Goal: Task Accomplishment & Management: Complete application form

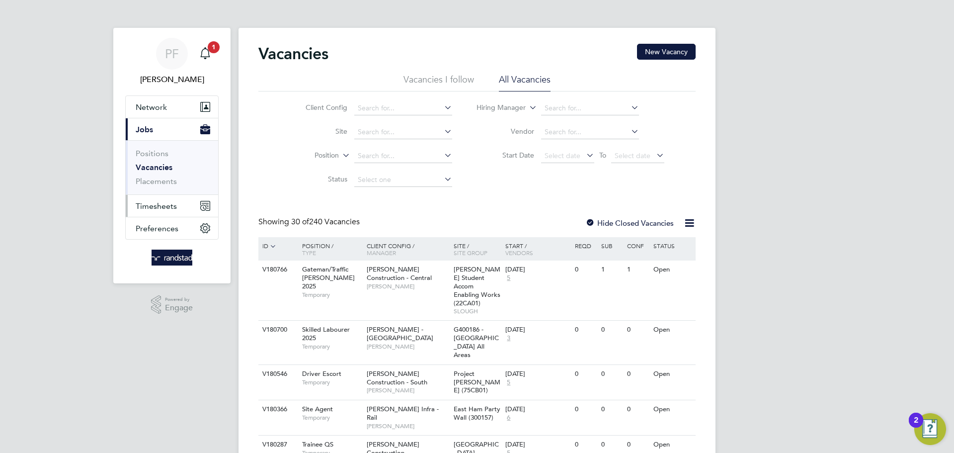
click at [148, 205] on span "Timesheets" at bounding box center [156, 205] width 41 height 9
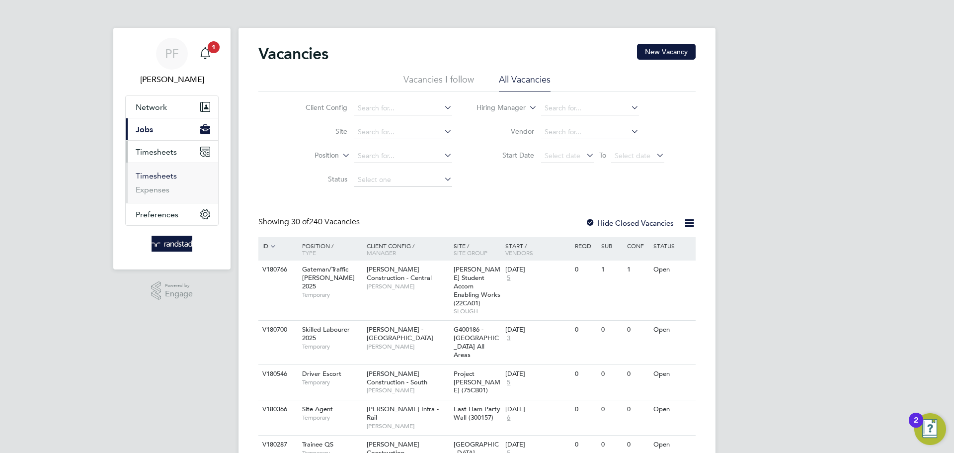
click at [156, 174] on link "Timesheets" at bounding box center [156, 175] width 41 height 9
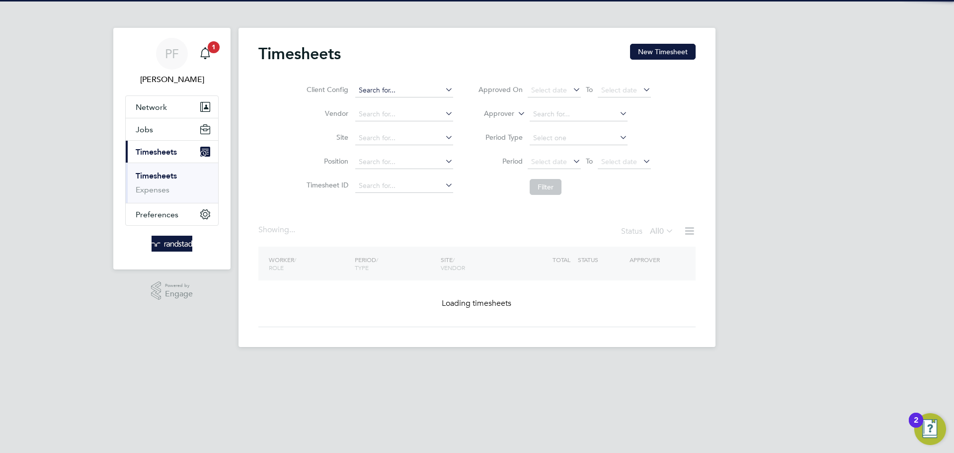
click at [656, 54] on button "New Timesheet" at bounding box center [663, 52] width 66 height 16
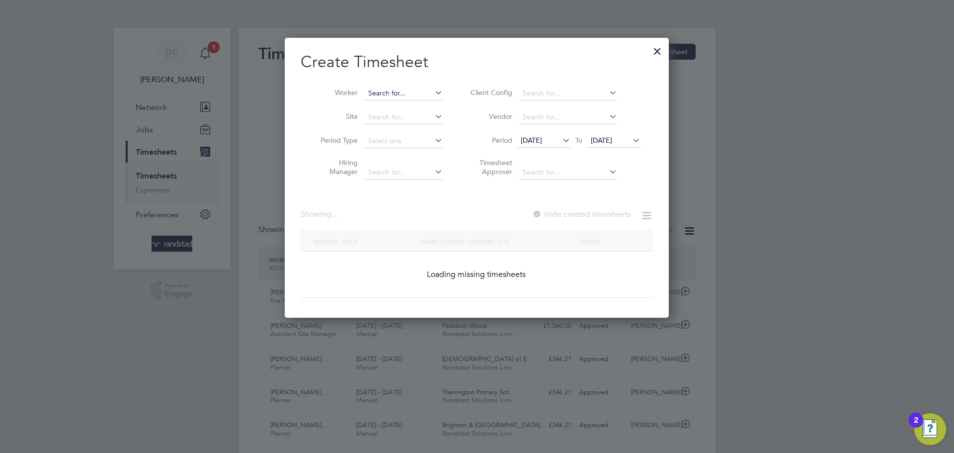
click at [376, 92] on input at bounding box center [404, 93] width 78 height 14
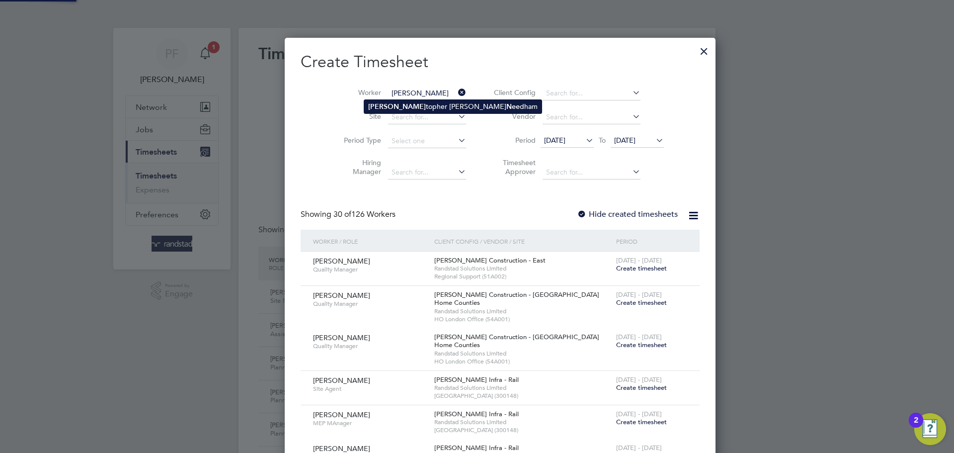
click at [387, 107] on li "Chris topher Stuart Nee dham" at bounding box center [452, 106] width 177 height 13
type input "Christopher Stuart Needham"
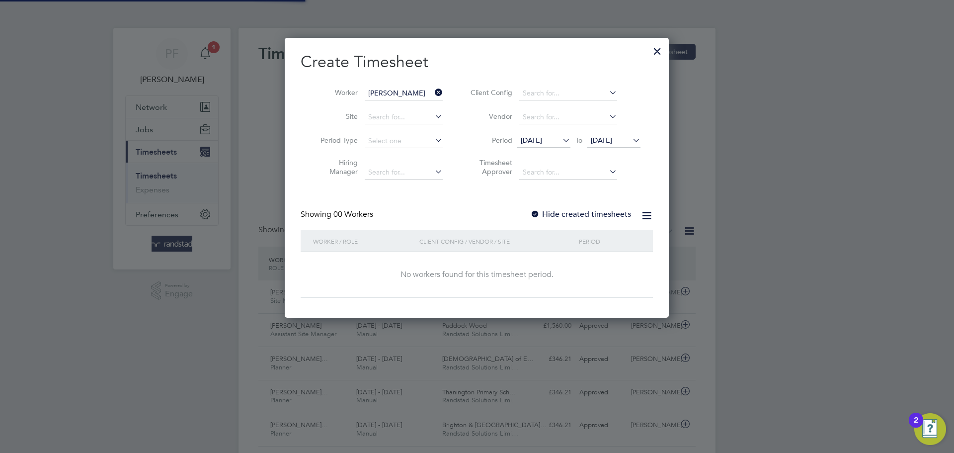
click at [540, 214] on div at bounding box center [535, 215] width 10 height 10
click at [532, 212] on div at bounding box center [535, 215] width 10 height 10
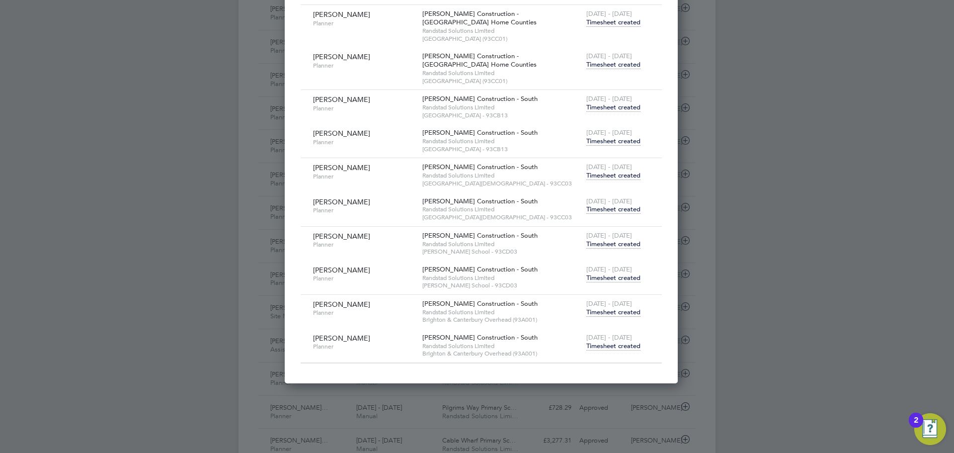
click at [593, 345] on span "Timesheet created" at bounding box center [613, 345] width 54 height 9
